Goal: Obtain resource: Download file/media

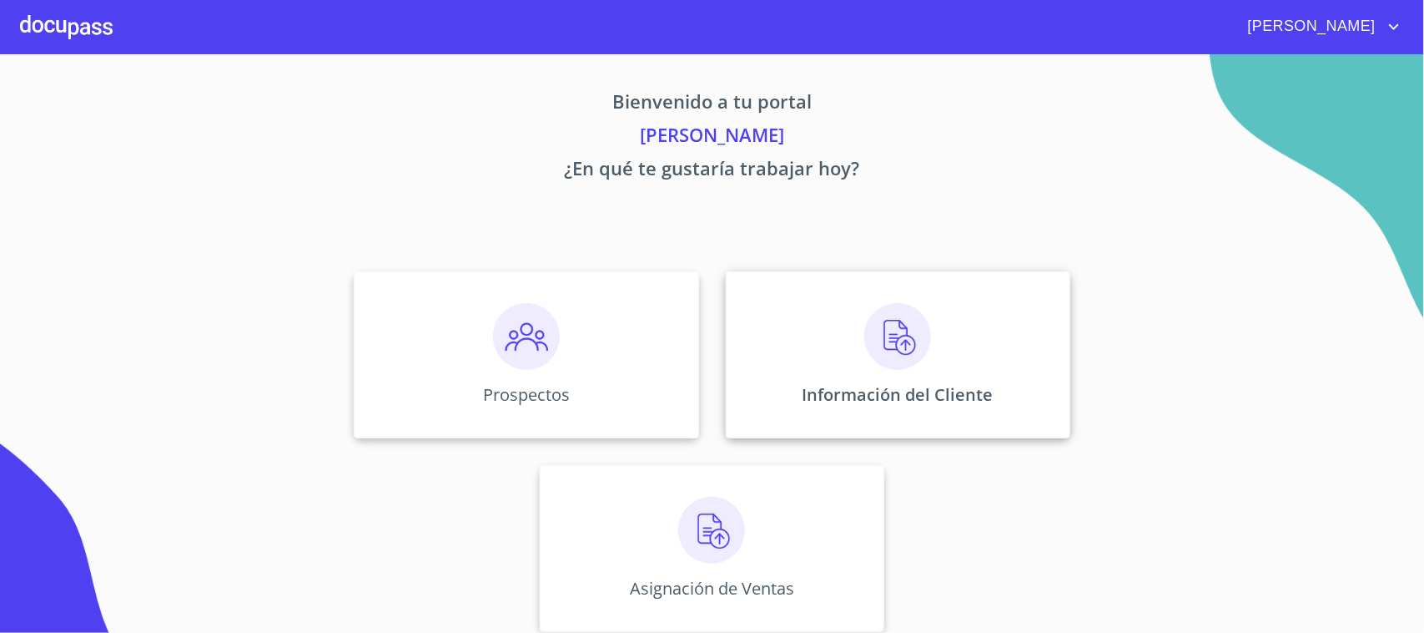
click at [834, 394] on p "Información del Cliente" at bounding box center [898, 394] width 191 height 23
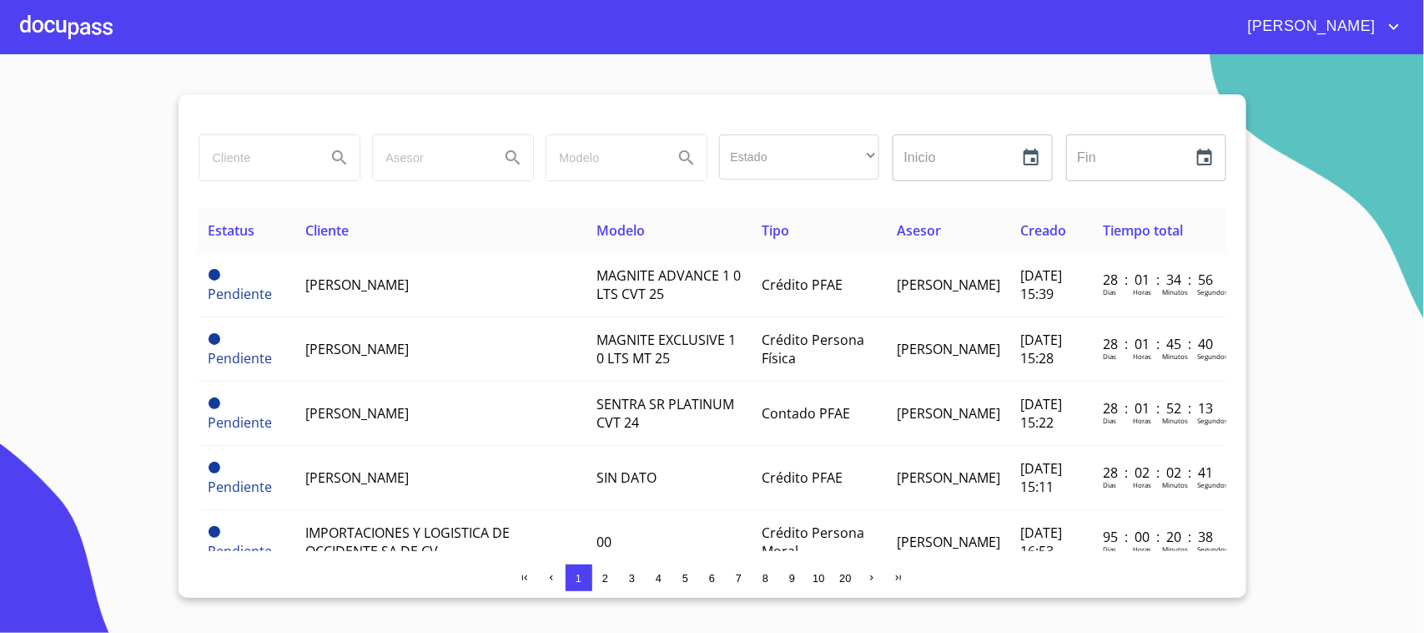
click at [255, 155] on input "search" at bounding box center [255, 157] width 113 height 45
type input "[PERSON_NAME]"
click at [340, 156] on icon "Search" at bounding box center [340, 158] width 20 height 20
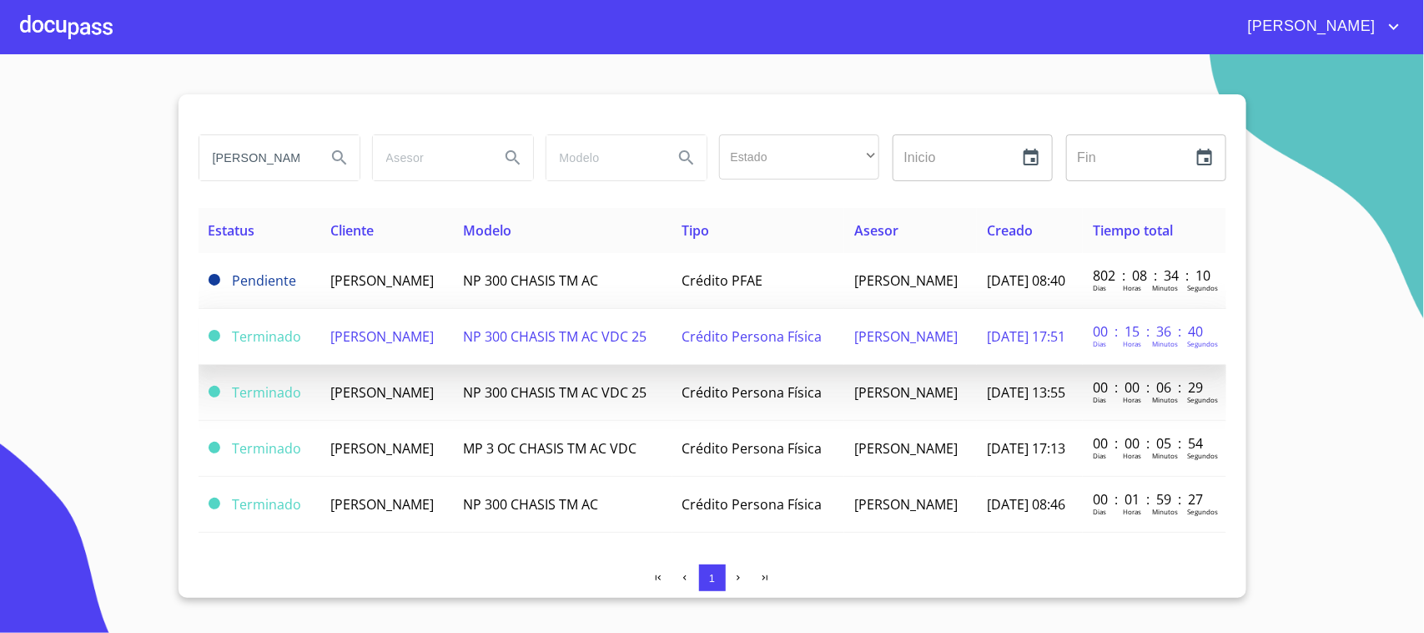
click at [434, 353] on td "[PERSON_NAME]" at bounding box center [386, 337] width 133 height 56
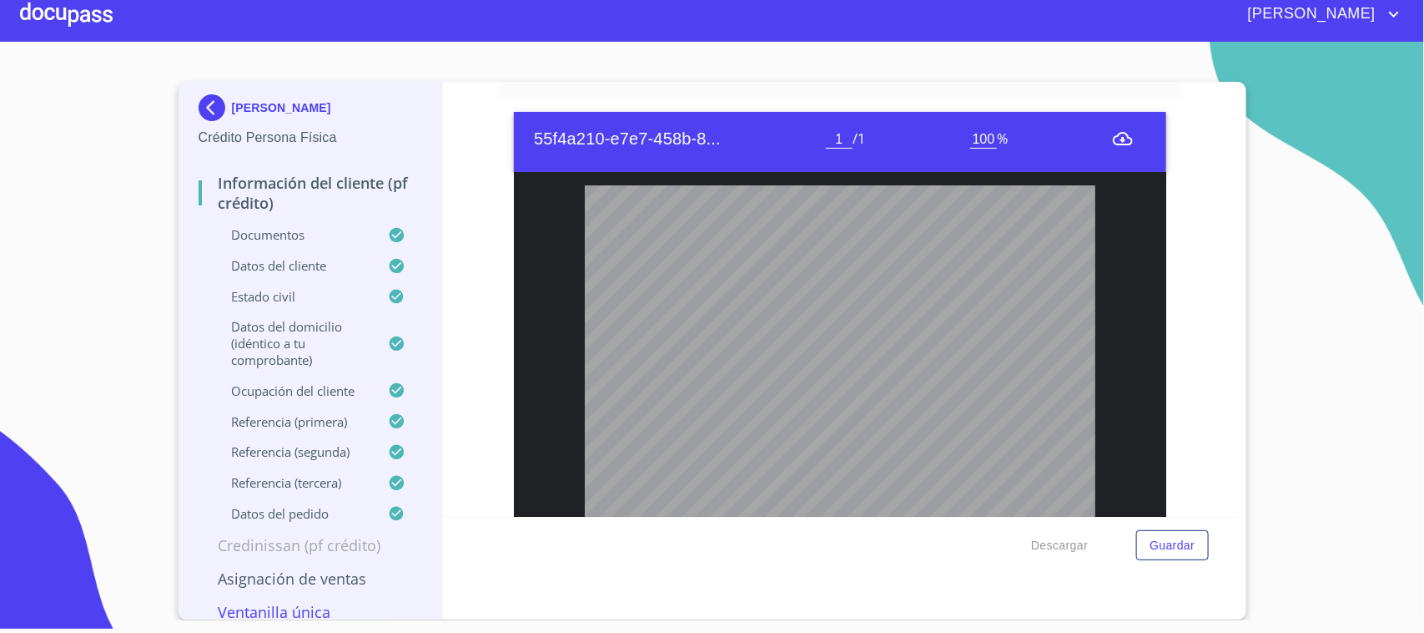
scroll to position [2529, 0]
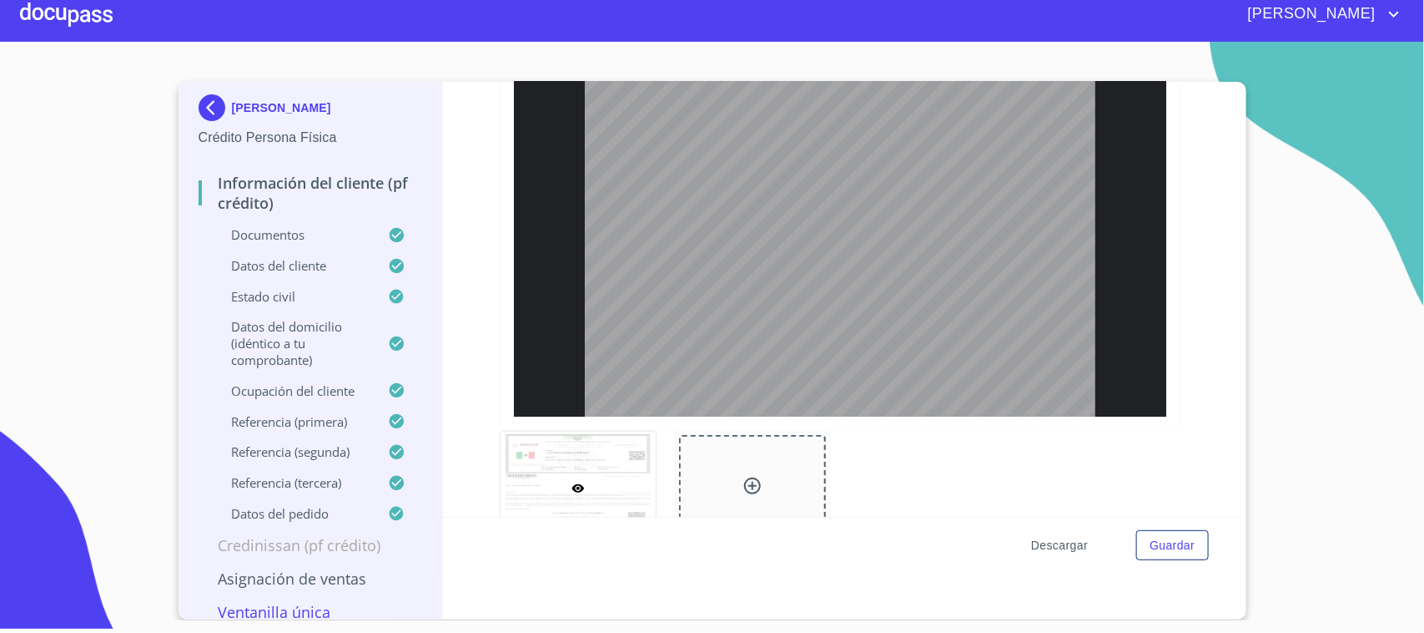
click at [1051, 548] on span "Descargar" at bounding box center [1059, 545] width 57 height 21
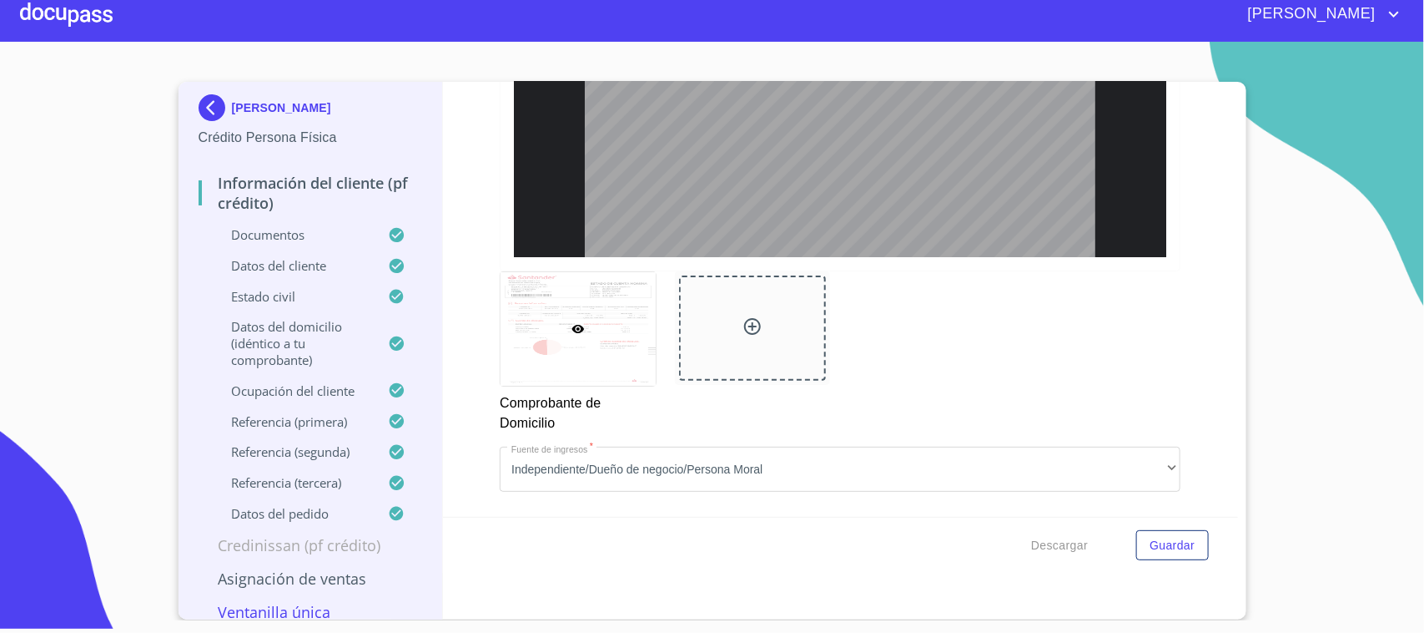
scroll to position [880, 0]
